Goal: Transaction & Acquisition: Purchase product/service

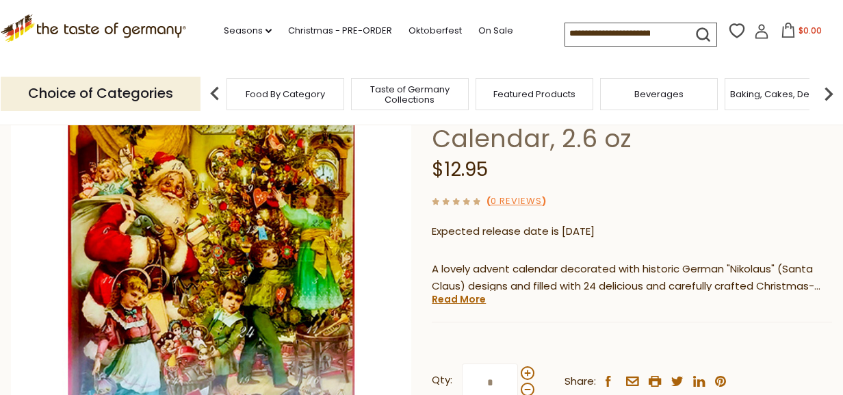
scroll to position [159, 0]
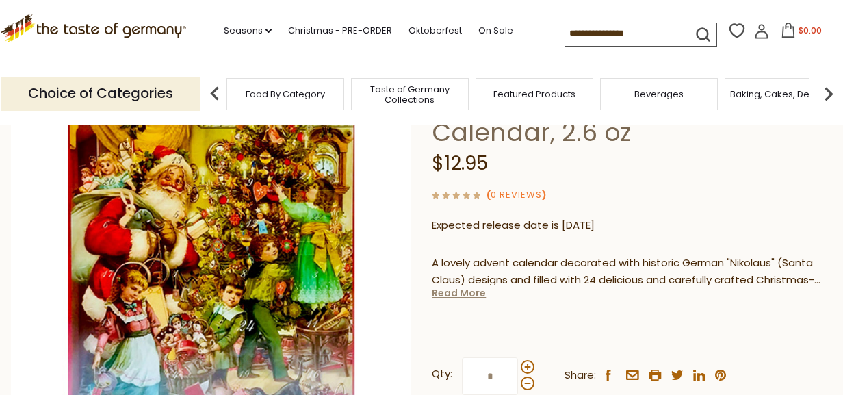
click at [450, 295] on link "Read More" at bounding box center [459, 293] width 54 height 14
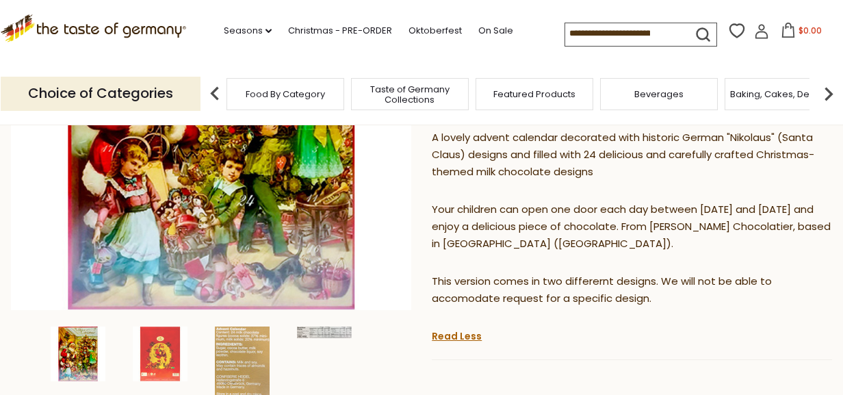
scroll to position [289, 0]
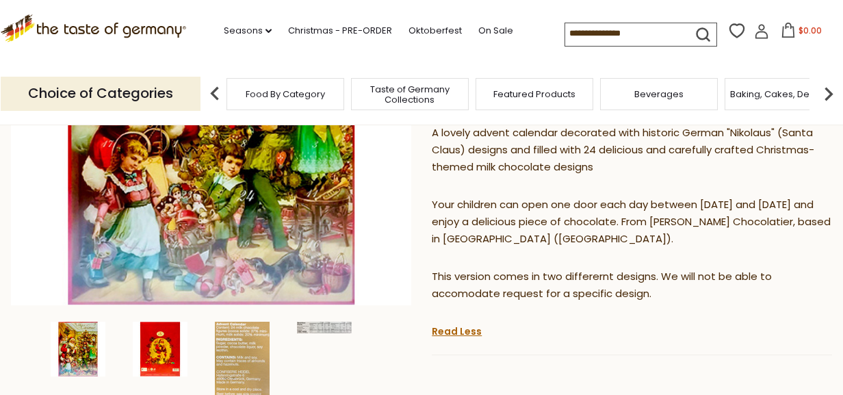
click at [159, 348] on img at bounding box center [160, 349] width 55 height 55
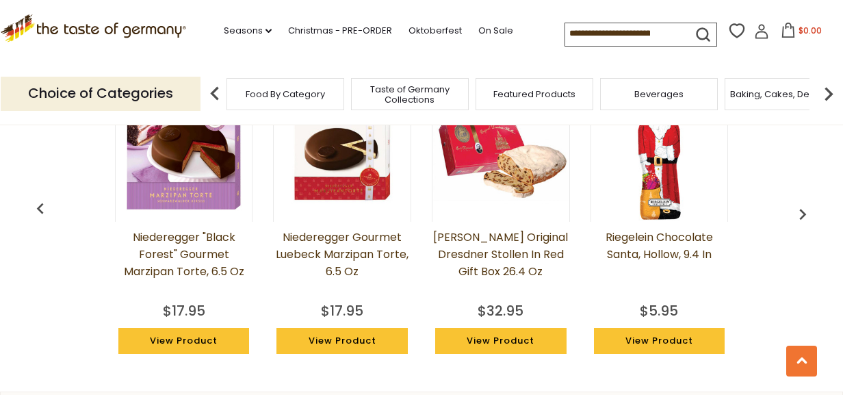
scroll to position [1309, 0]
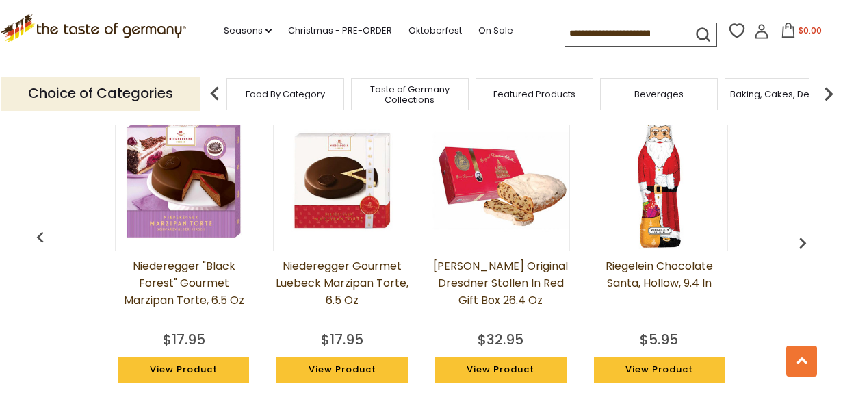
scroll to position [1060, 0]
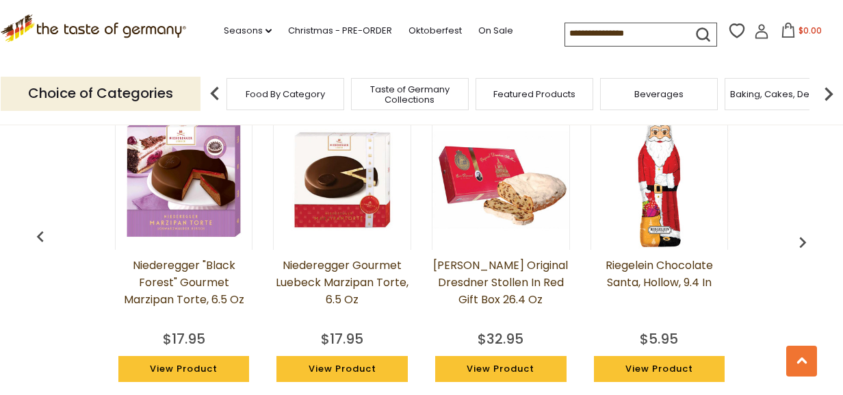
click at [804, 241] on img "button" at bounding box center [803, 242] width 22 height 22
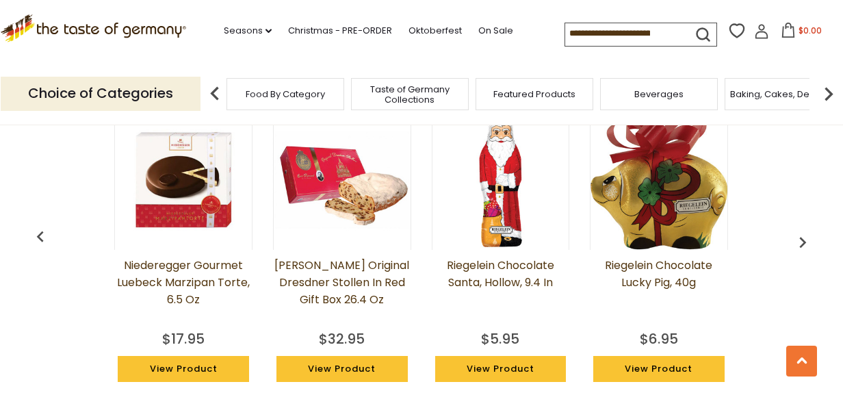
scroll to position [1013, 0]
